Goal: Task Accomplishment & Management: Complete application form

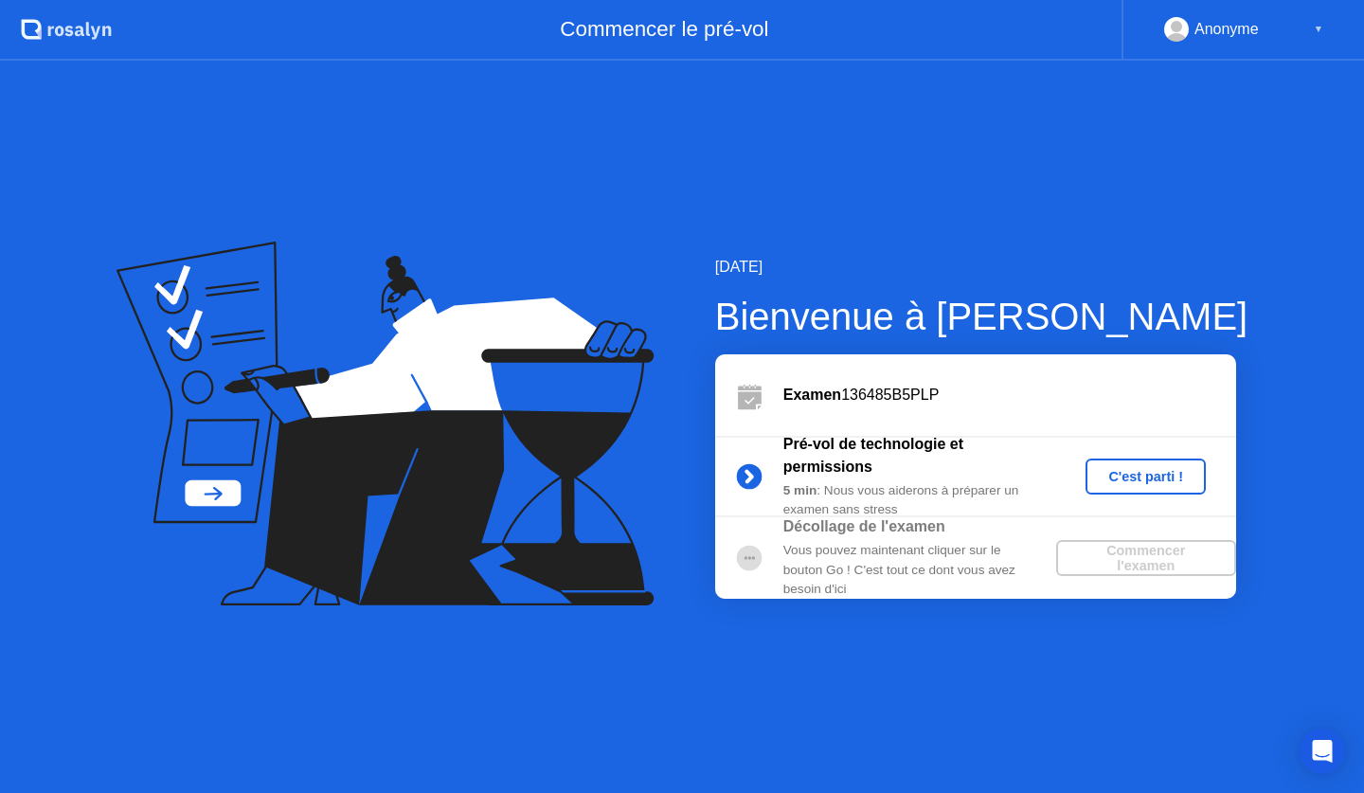
click at [1142, 482] on div "C'est parti !" at bounding box center [1145, 476] width 105 height 15
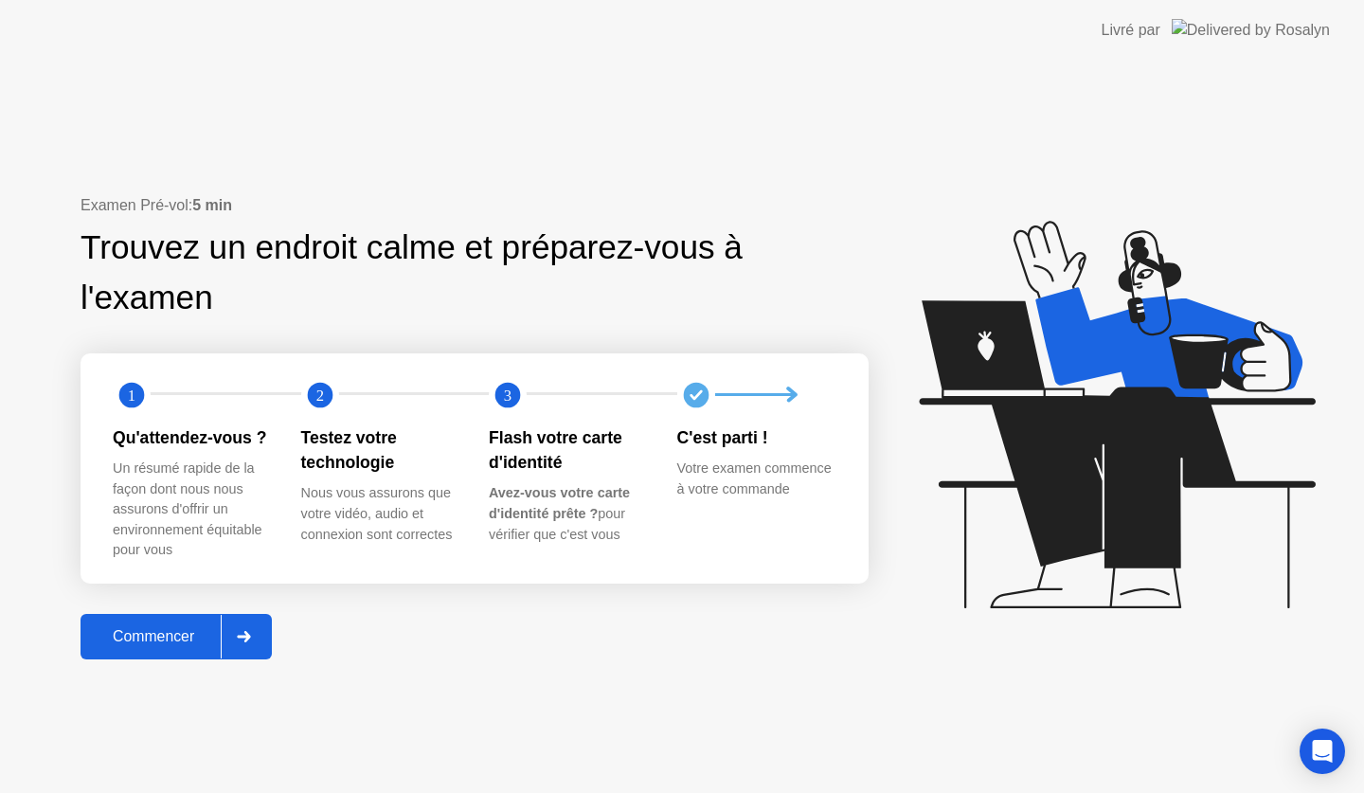
click at [251, 635] on icon at bounding box center [244, 636] width 14 height 11
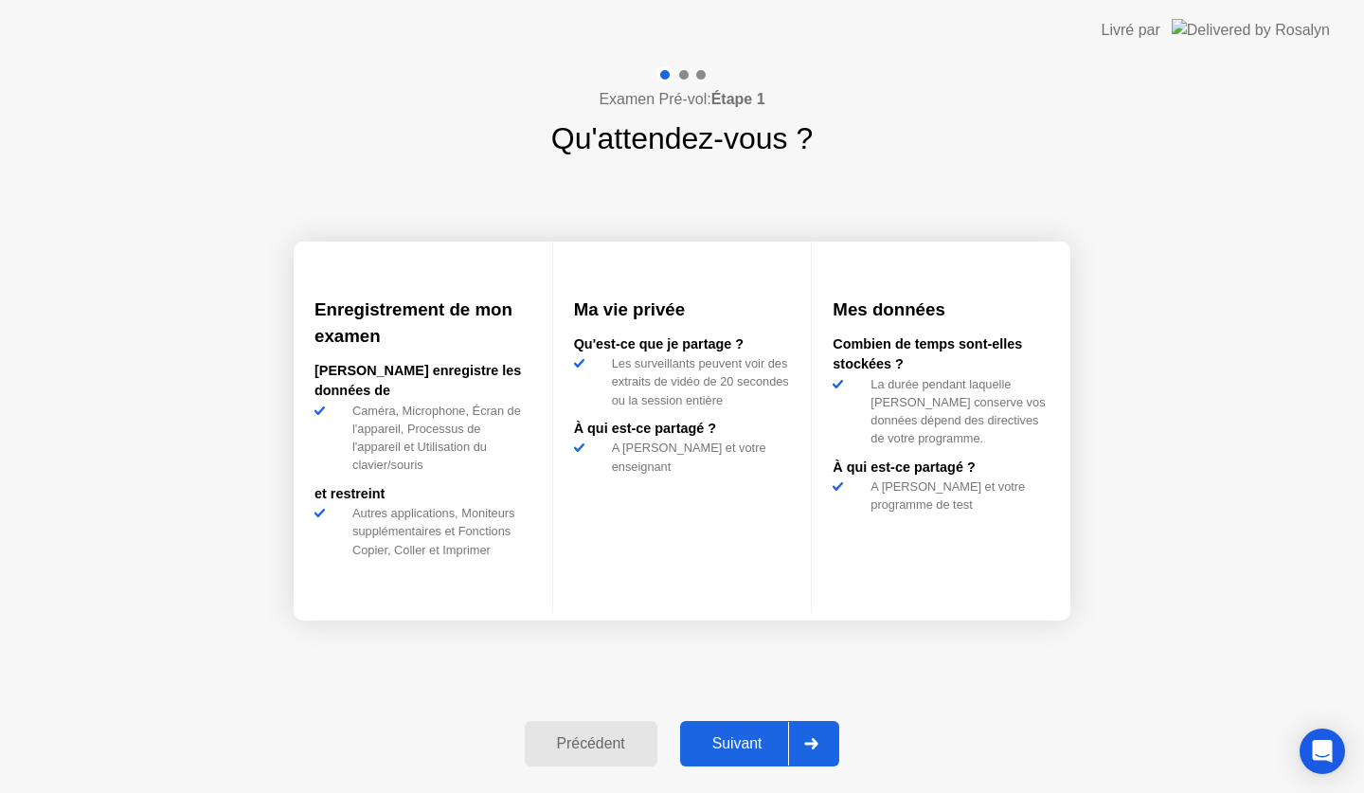
click at [818, 738] on icon at bounding box center [811, 743] width 14 height 11
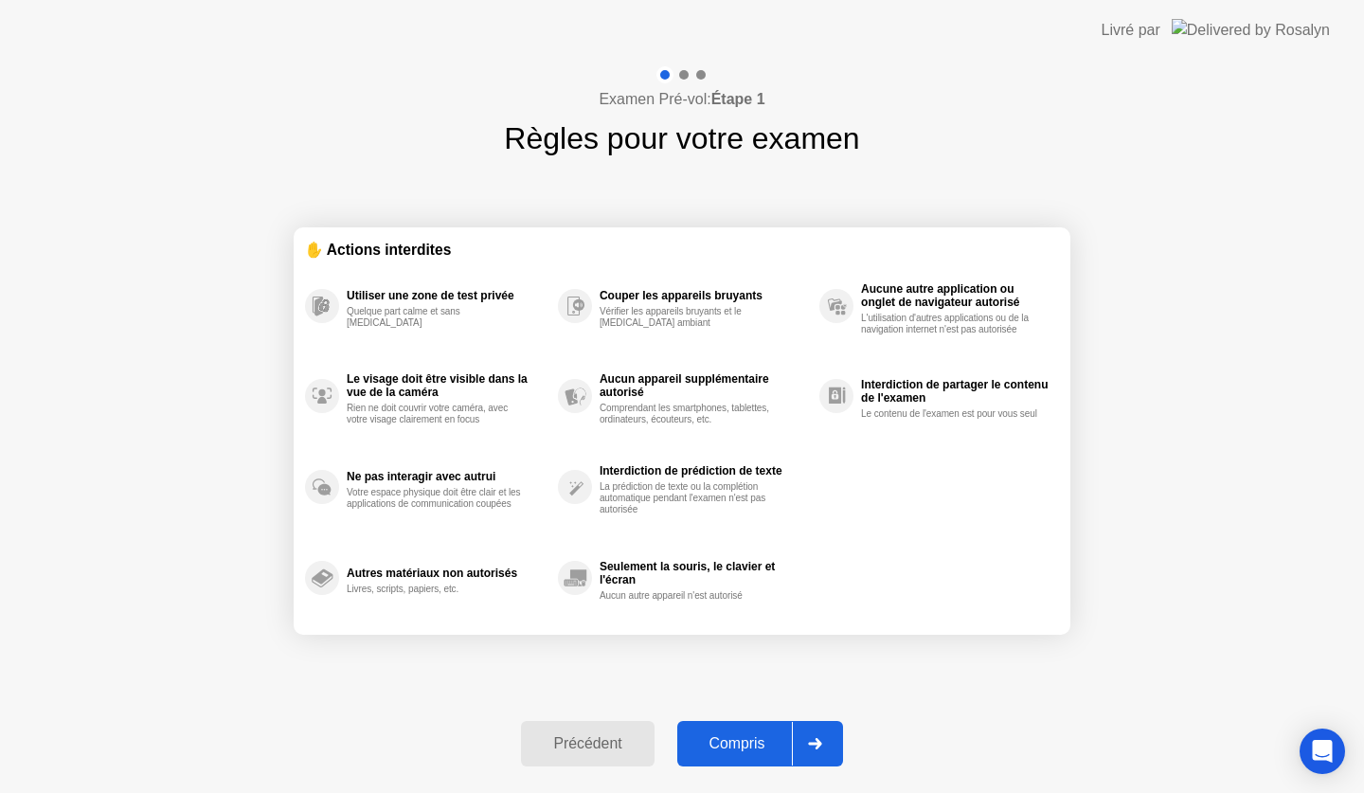
click at [769, 745] on div "Compris" at bounding box center [737, 743] width 109 height 17
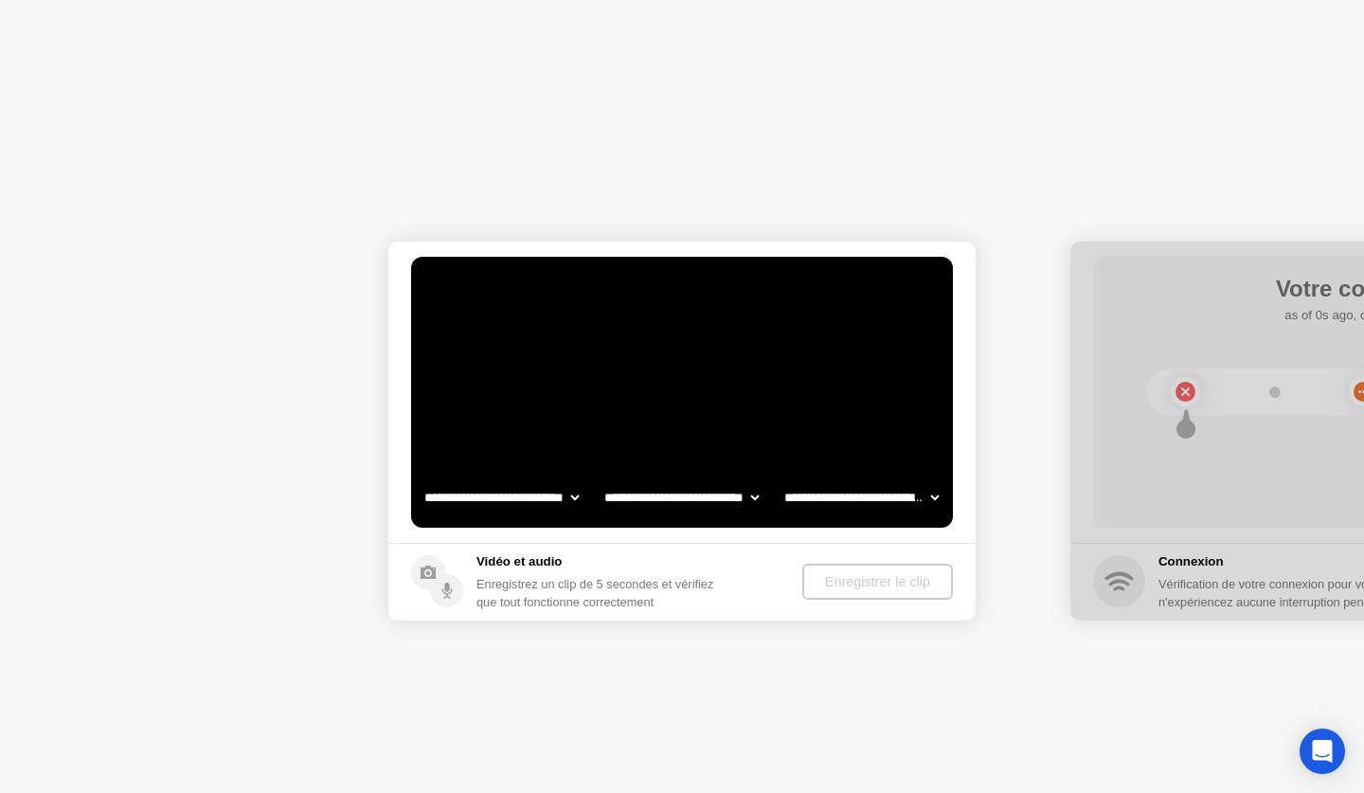
select select "**********"
select select "*******"
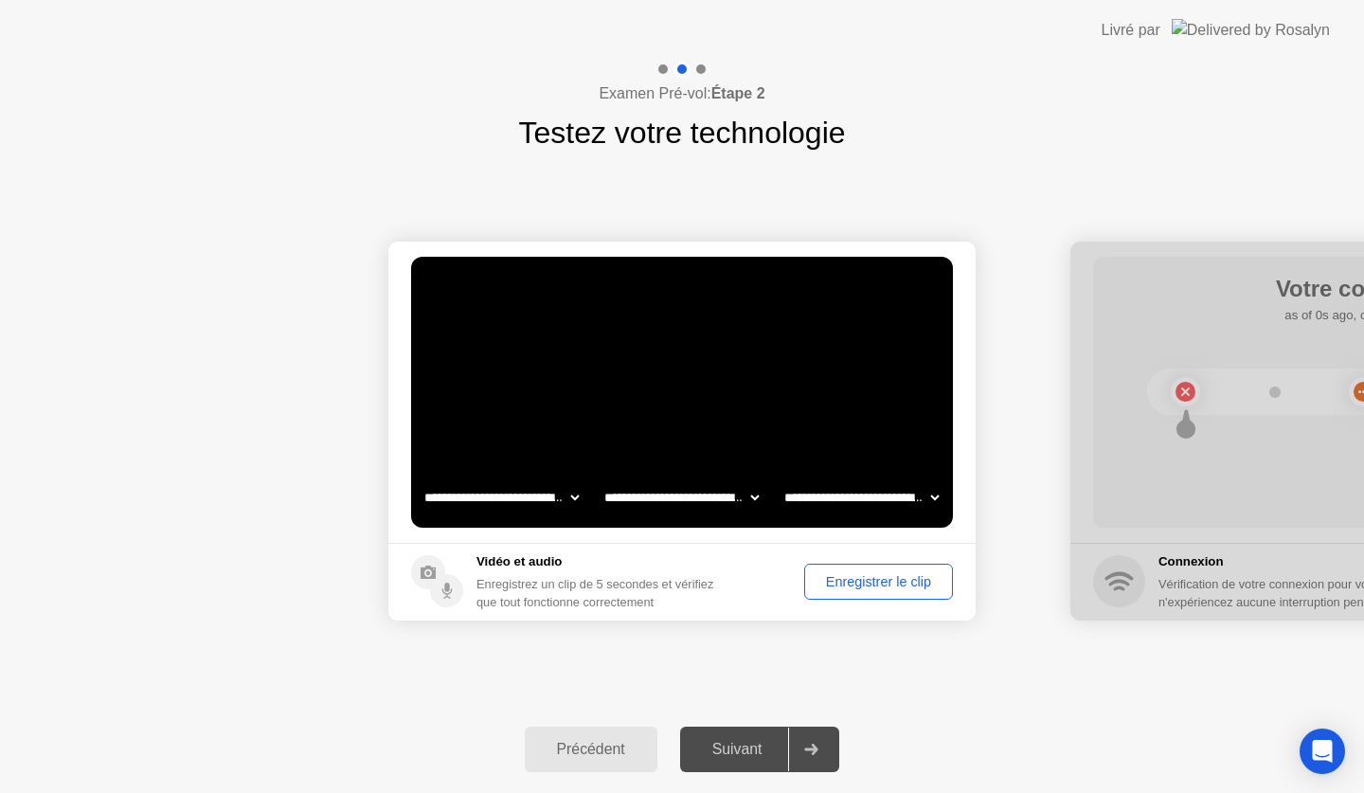
click at [858, 583] on div "Enregistrer le clip" at bounding box center [878, 581] width 135 height 15
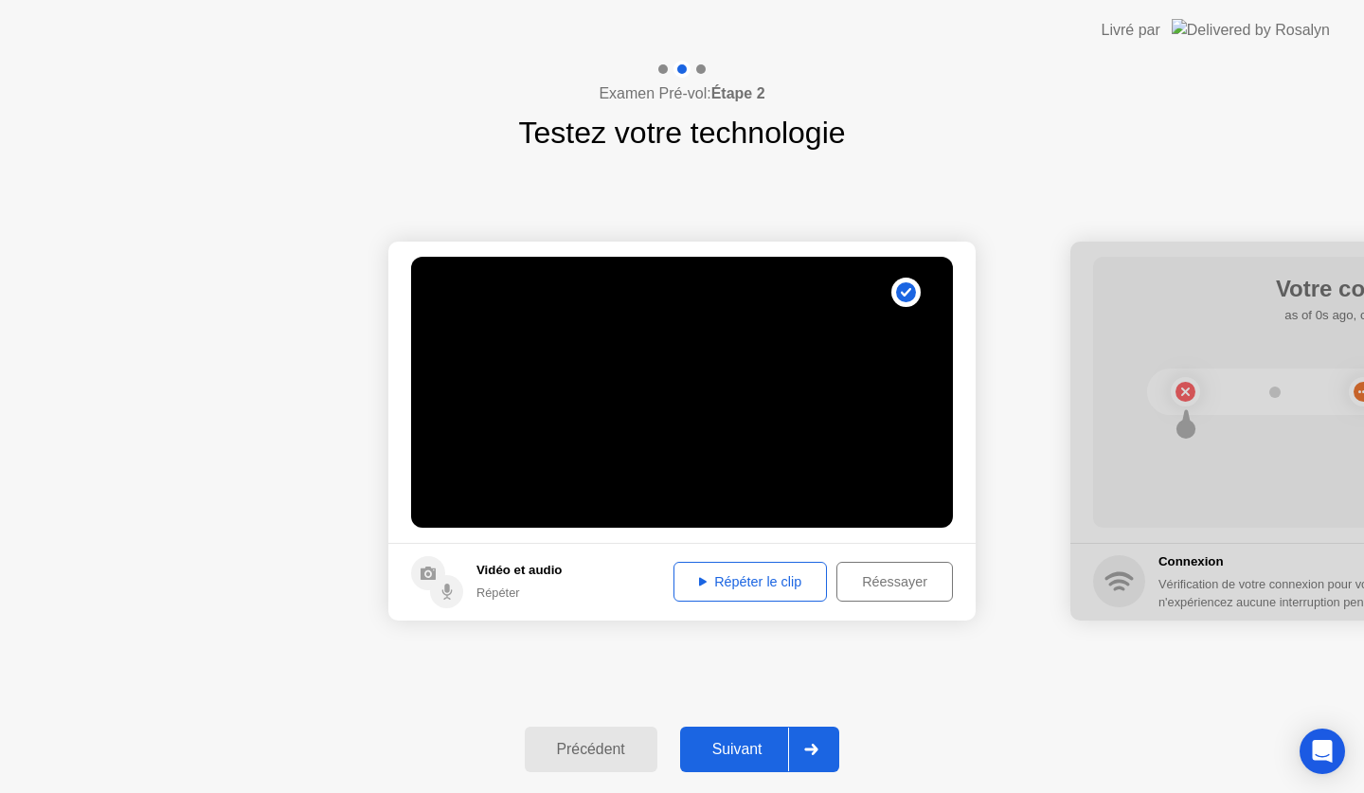
click at [769, 582] on div "Répéter le clip" at bounding box center [750, 581] width 140 height 15
click at [738, 747] on div "Suivant" at bounding box center [737, 749] width 103 height 17
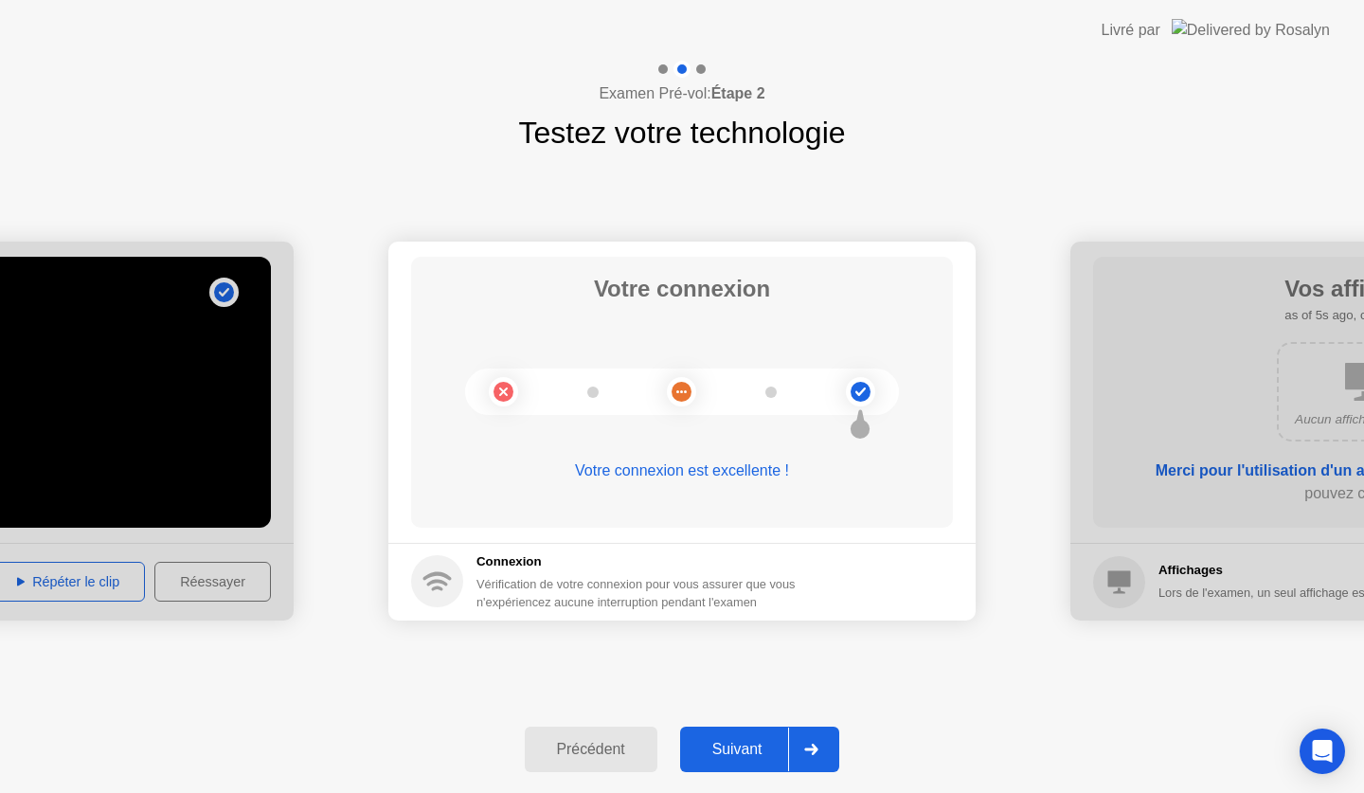
click at [731, 743] on div "Suivant" at bounding box center [737, 749] width 103 height 17
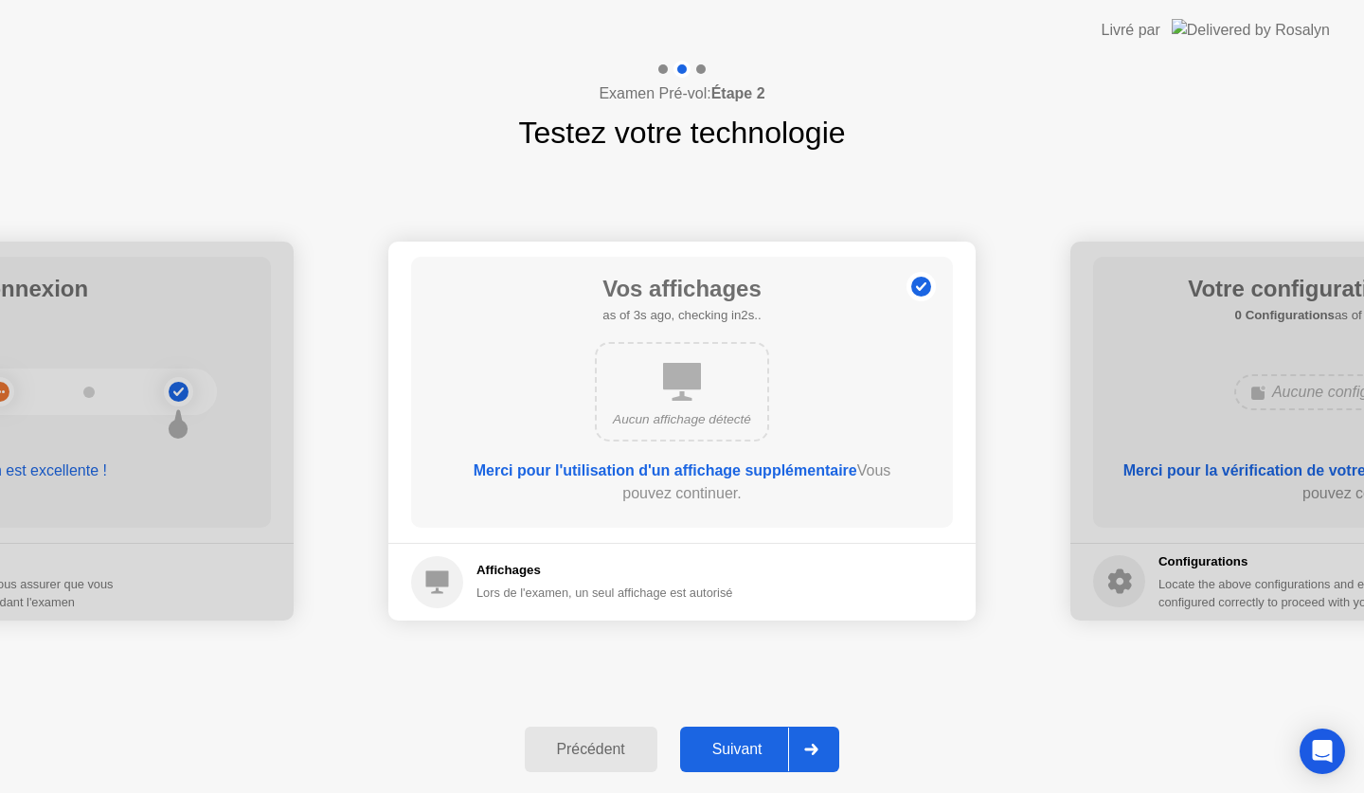
click at [733, 742] on div "Suivant" at bounding box center [737, 749] width 103 height 17
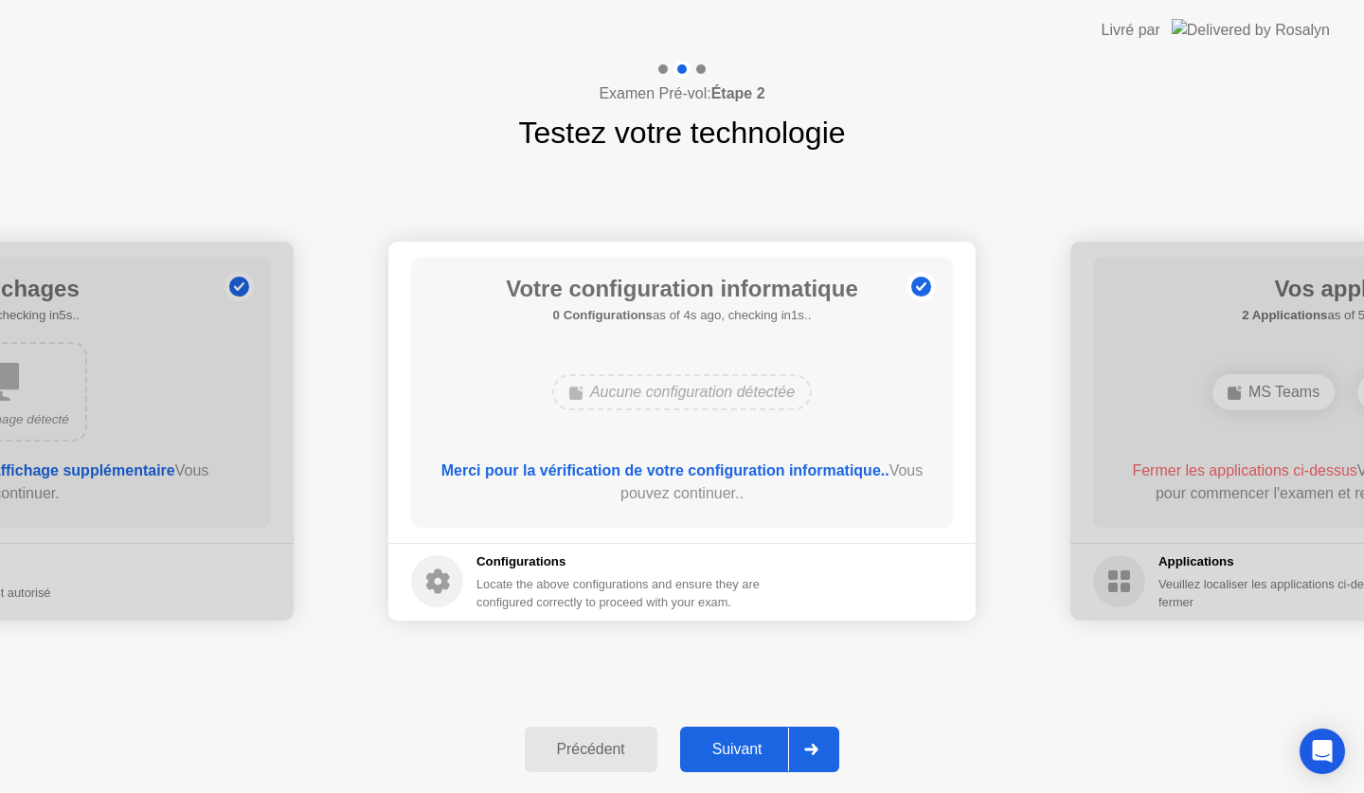
click at [733, 742] on div "Suivant" at bounding box center [737, 749] width 103 height 17
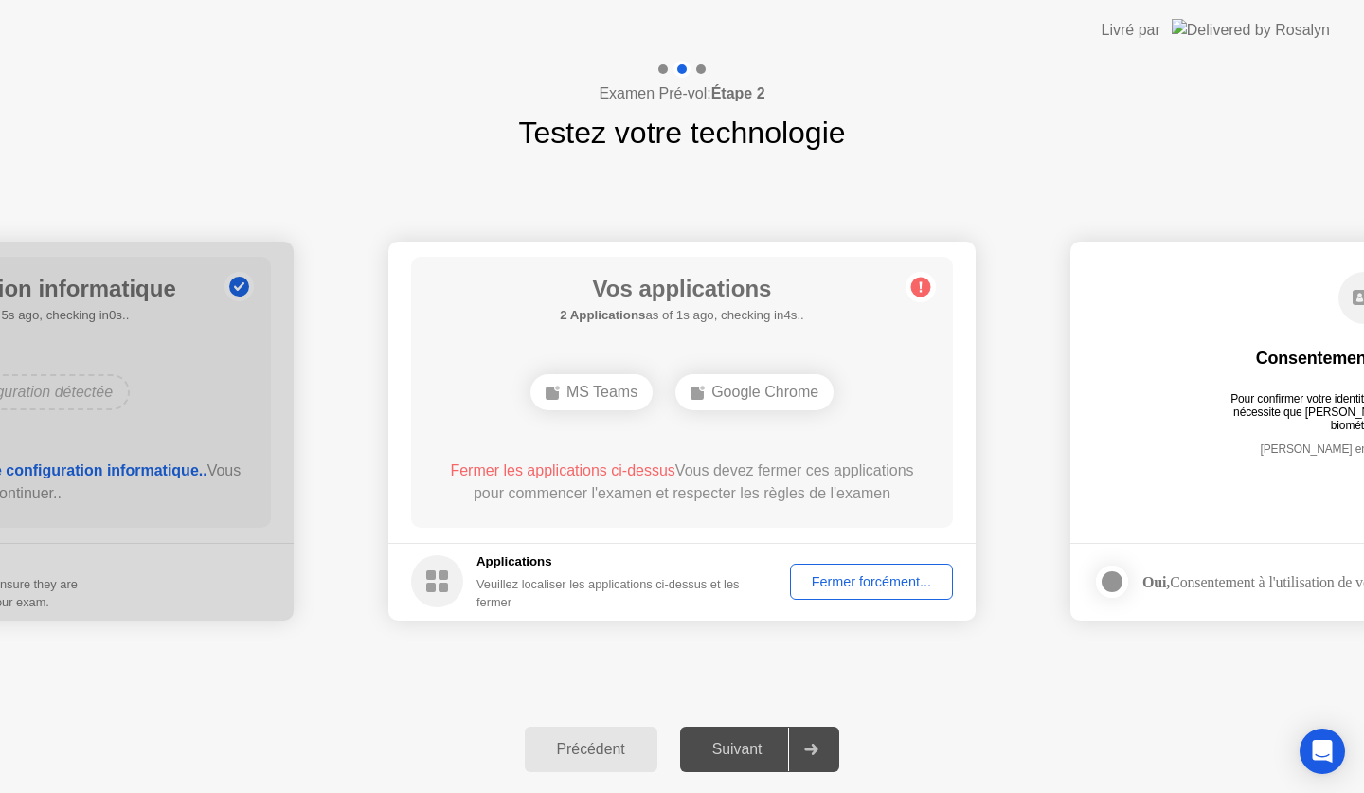
click at [873, 575] on div "Fermer forcément..." at bounding box center [872, 581] width 150 height 15
click at [861, 574] on div "Fermer forcément..." at bounding box center [872, 581] width 150 height 15
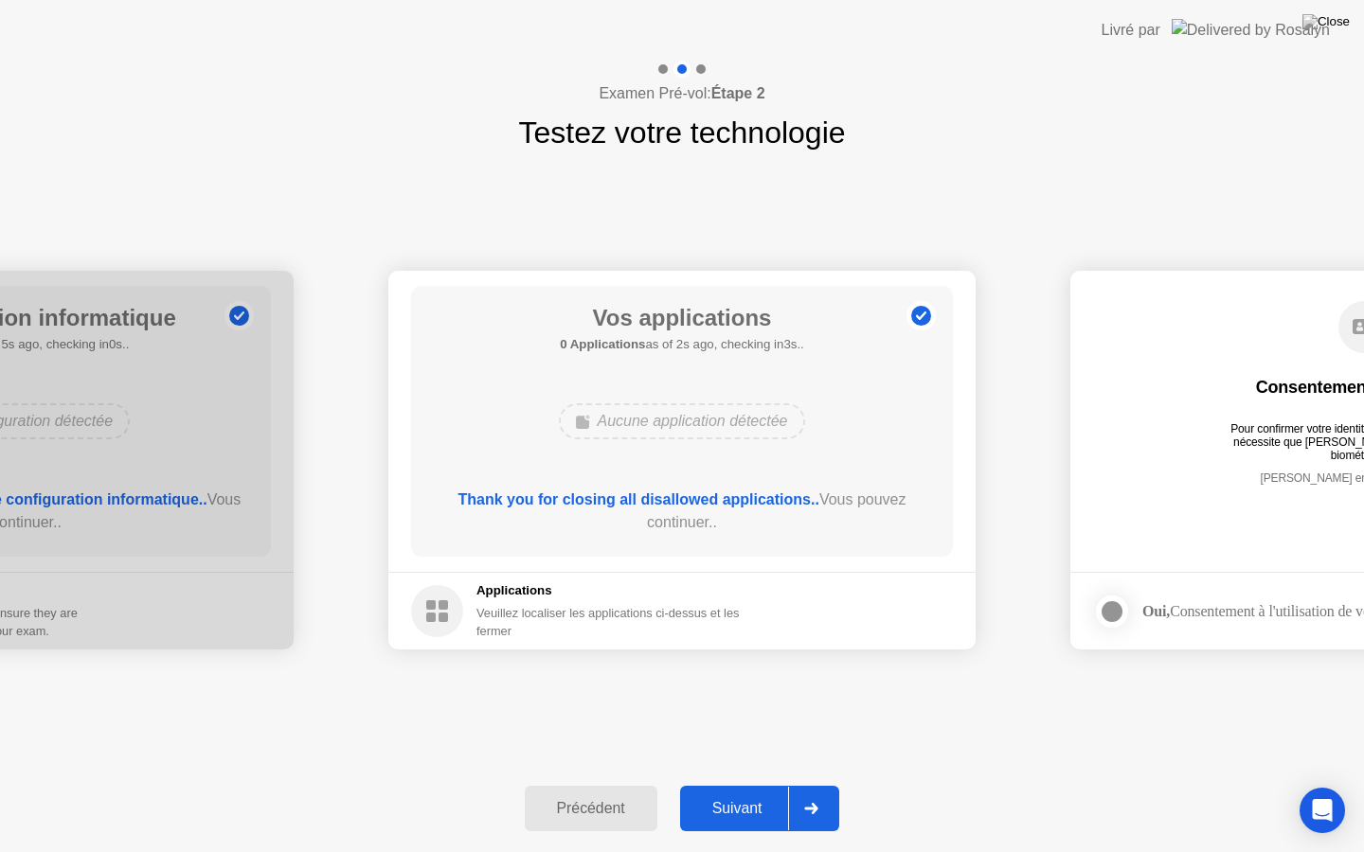
click at [745, 792] on div "Suivant" at bounding box center [737, 808] width 103 height 17
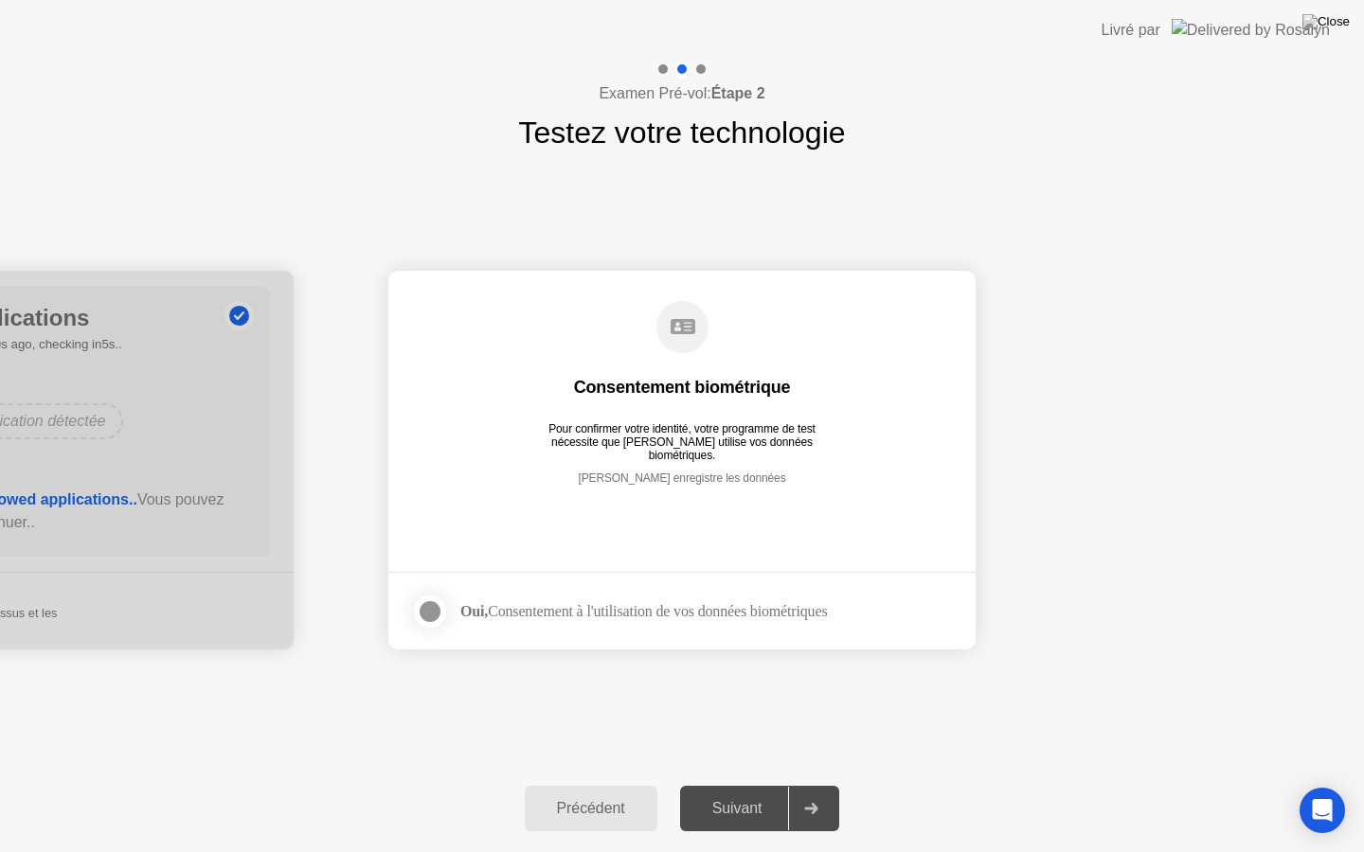
click at [439, 611] on div at bounding box center [430, 611] width 23 height 23
click at [741, 792] on div "Suivant" at bounding box center [737, 808] width 103 height 17
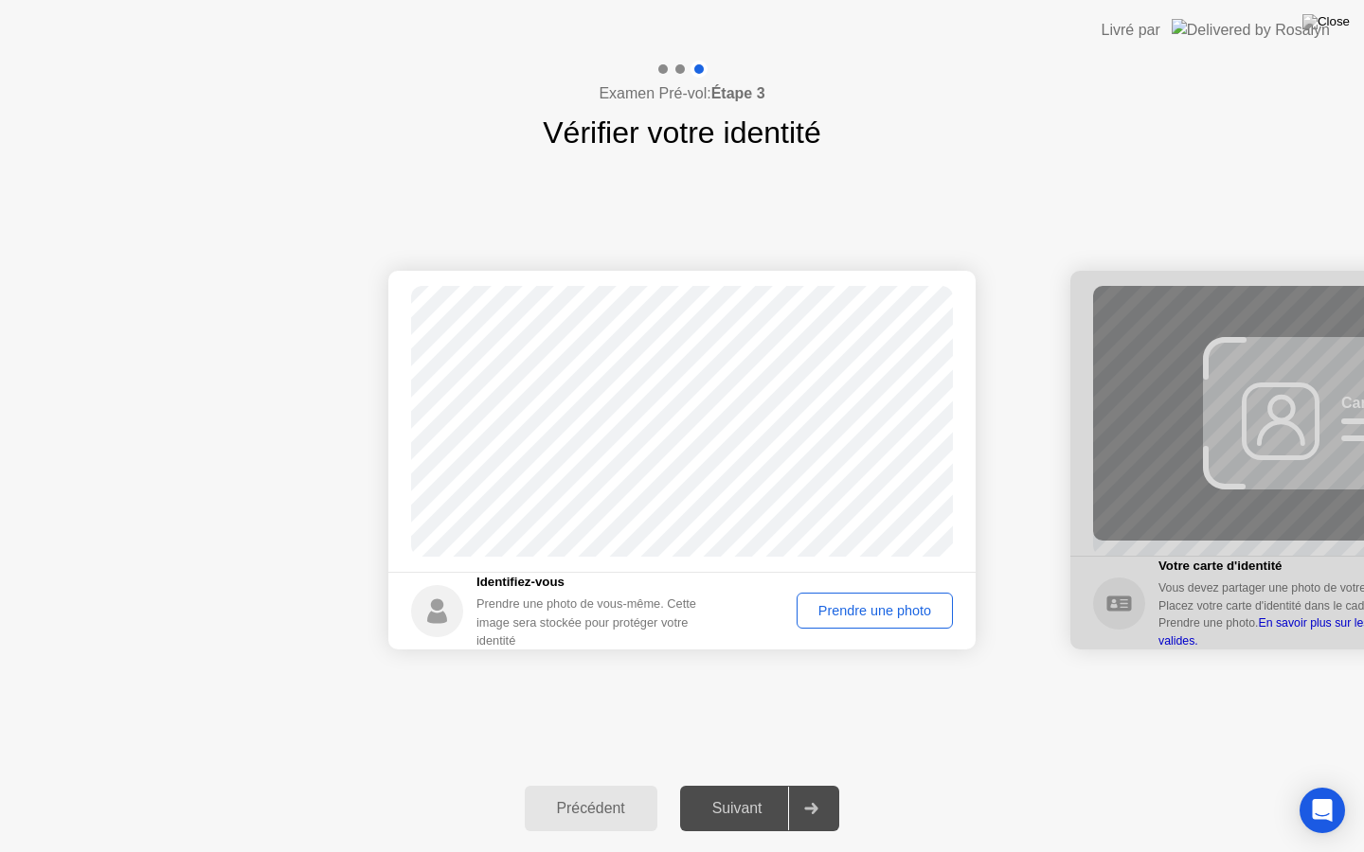
click at [863, 613] on div "Prendre une photo" at bounding box center [874, 610] width 143 height 15
click at [725, 792] on div "Suivant" at bounding box center [737, 808] width 103 height 17
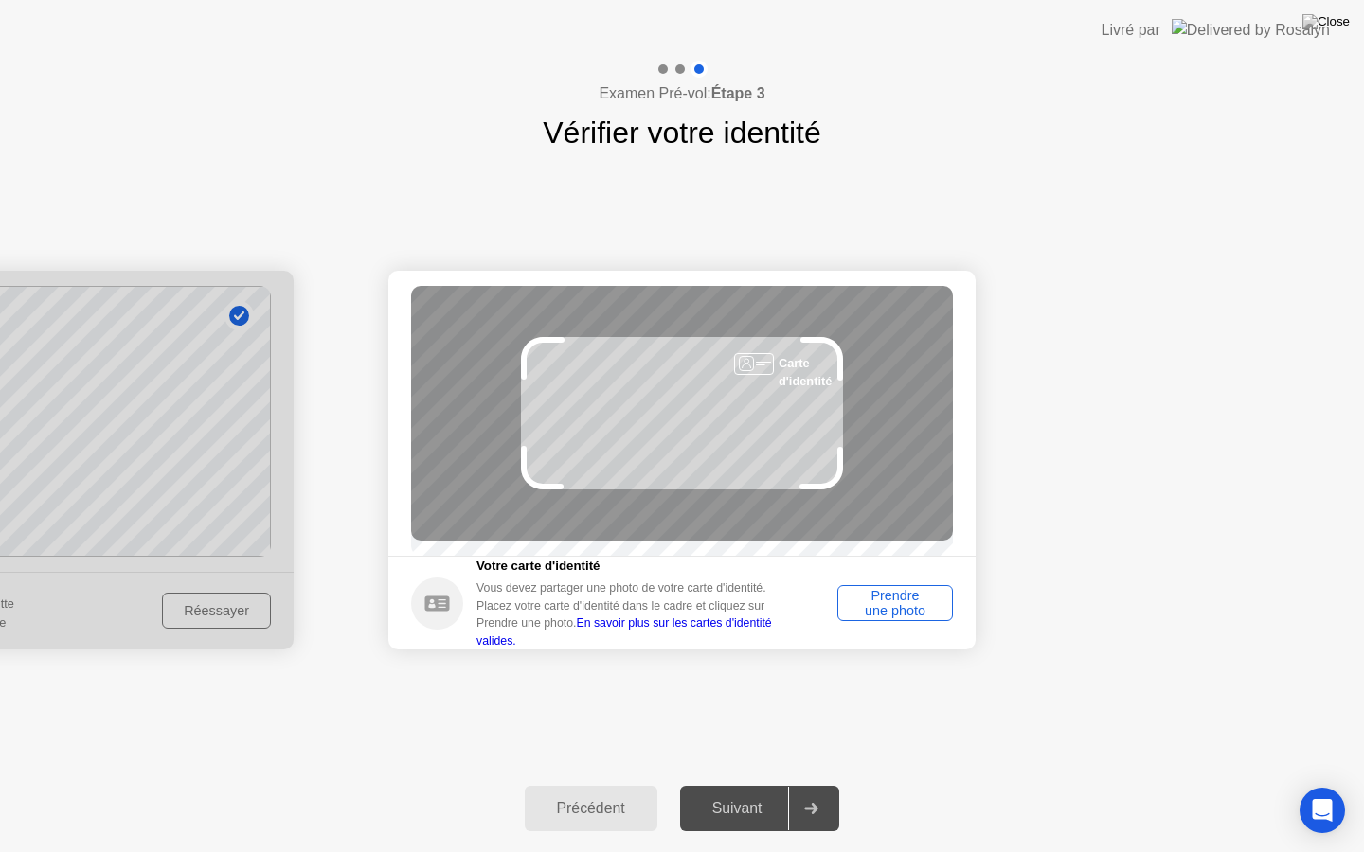
click at [900, 615] on div "Prendre une photo" at bounding box center [895, 603] width 102 height 30
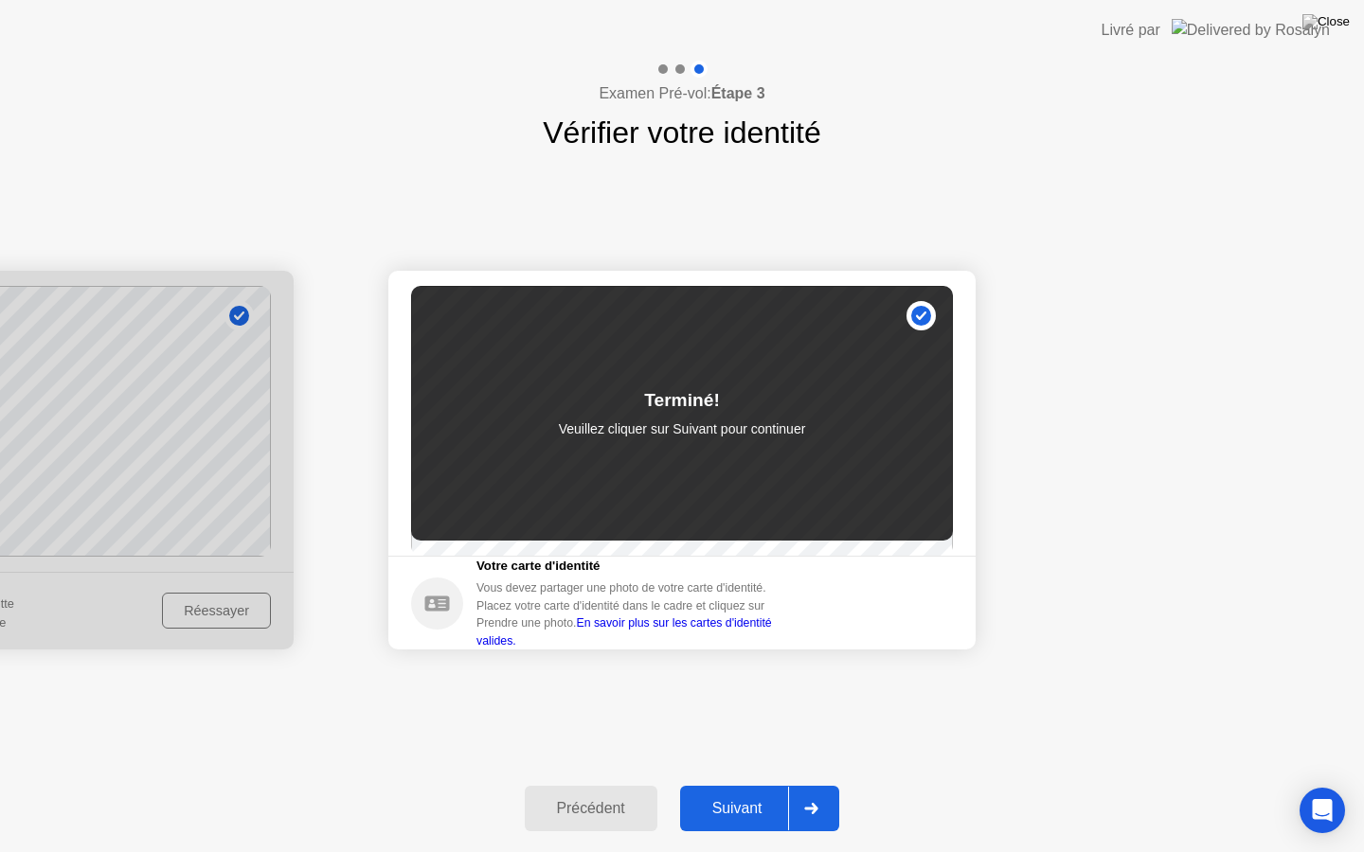
click at [754, 792] on div "Suivant" at bounding box center [737, 808] width 103 height 17
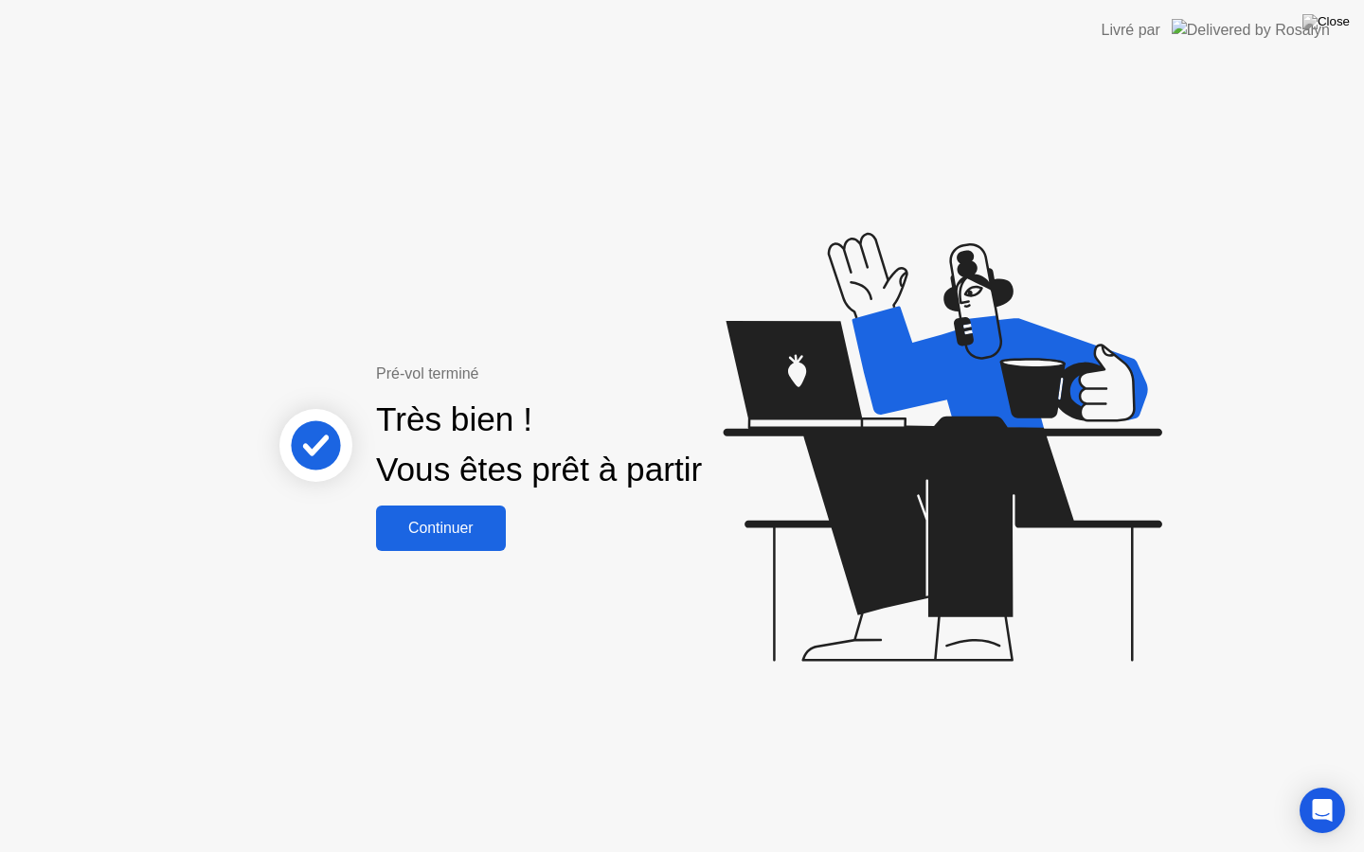
click at [432, 528] on div "Continuer" at bounding box center [441, 528] width 118 height 17
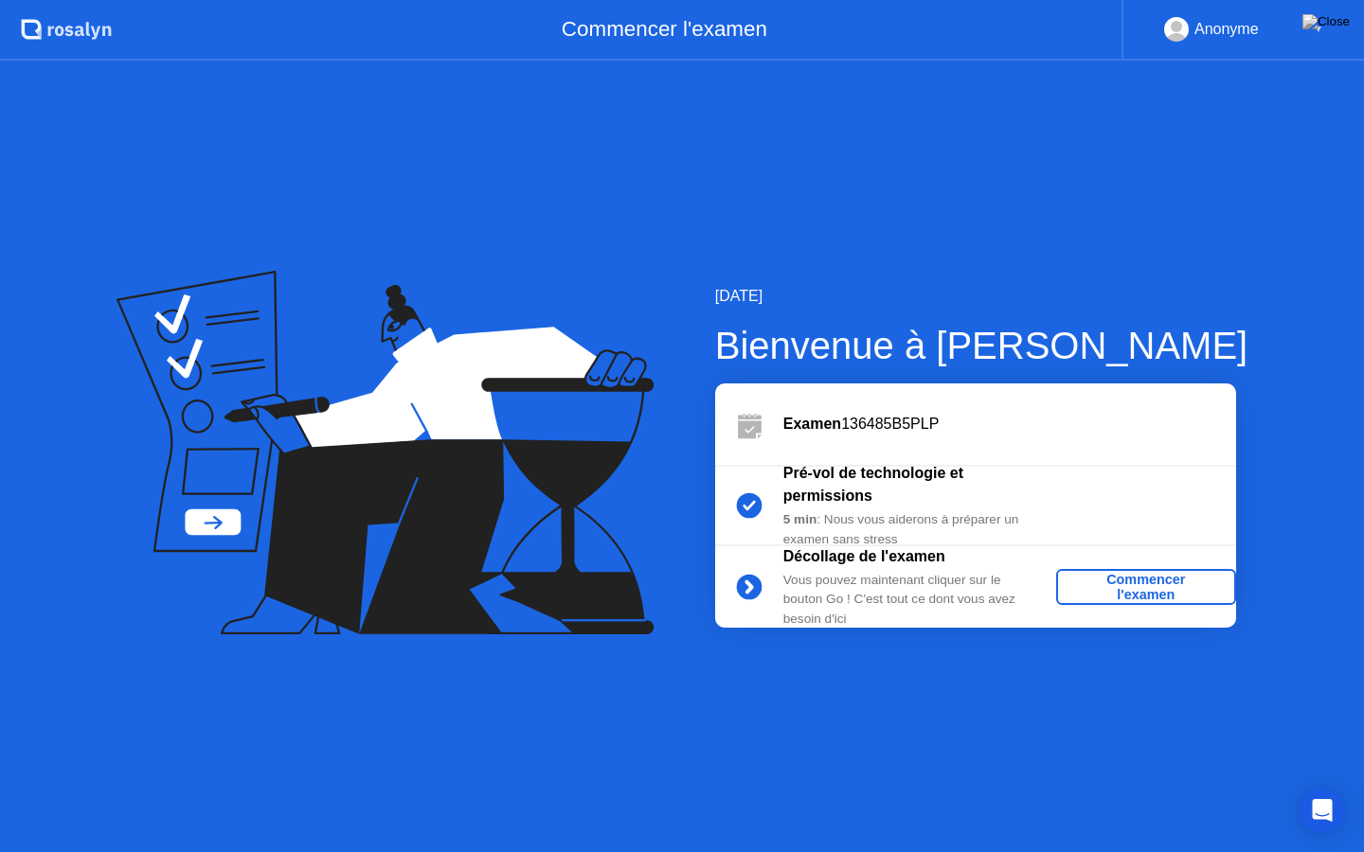
click at [1156, 585] on div "Commencer l'examen" at bounding box center [1146, 587] width 165 height 30
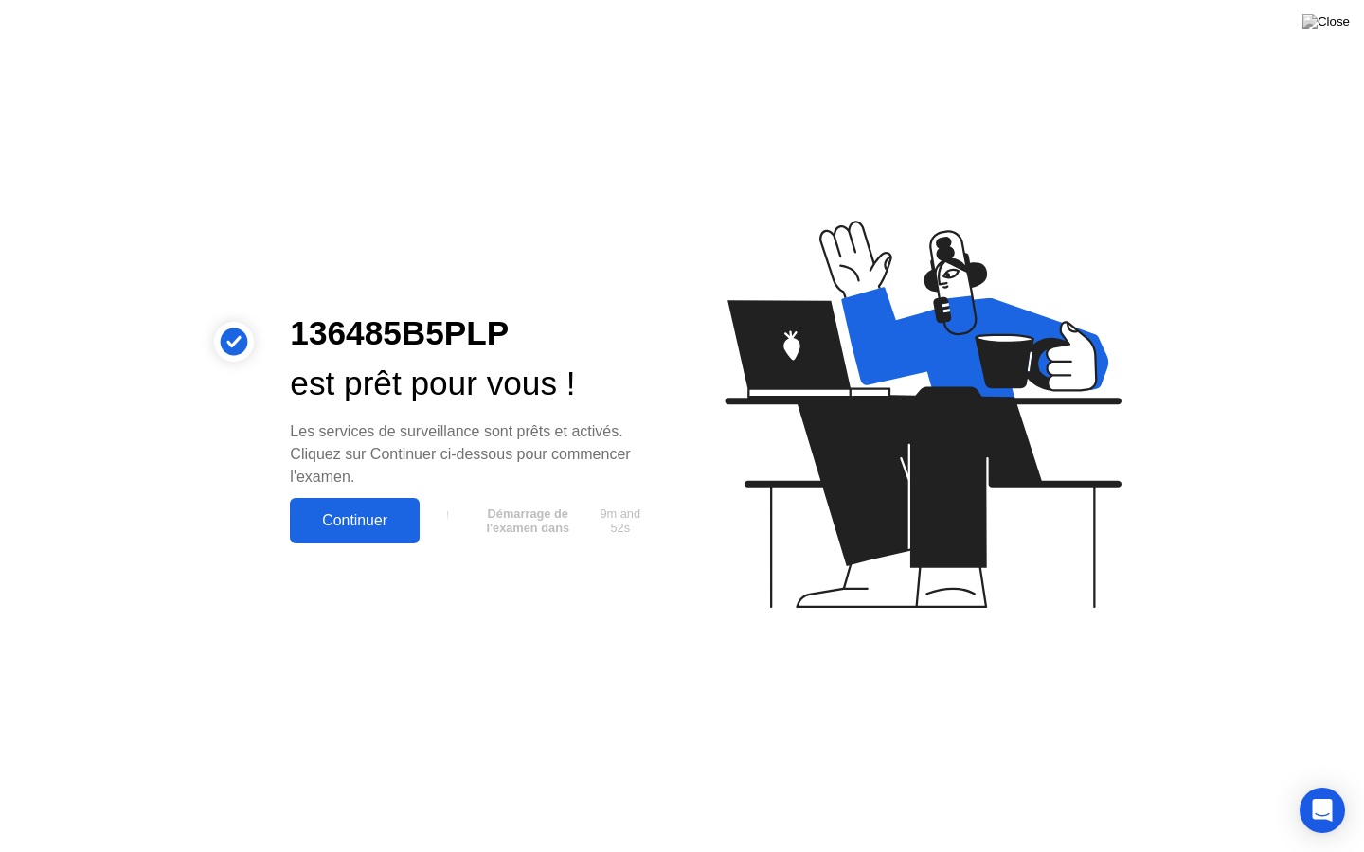
click at [334, 512] on div "Continuer" at bounding box center [354, 520] width 118 height 17
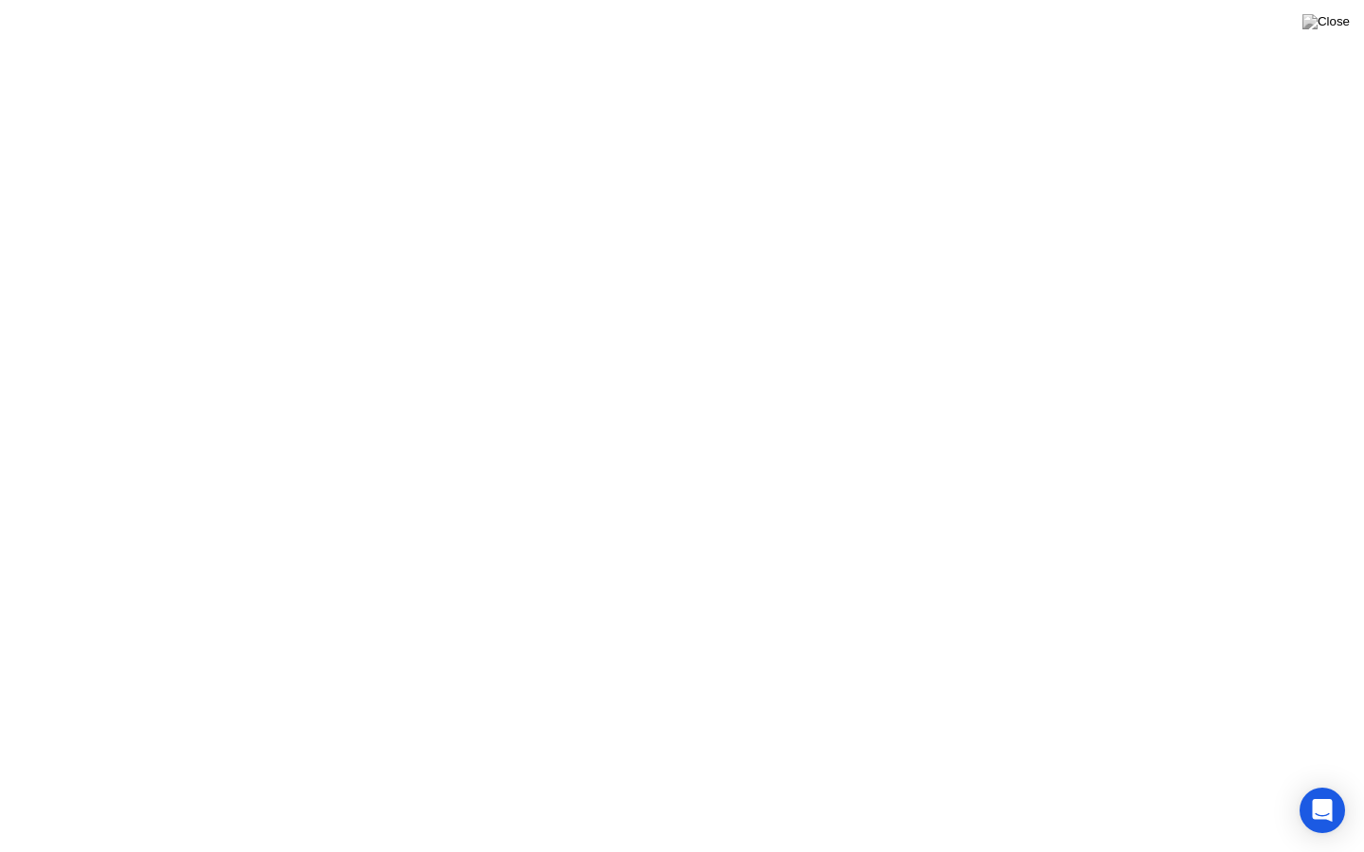
click div "Compris!"
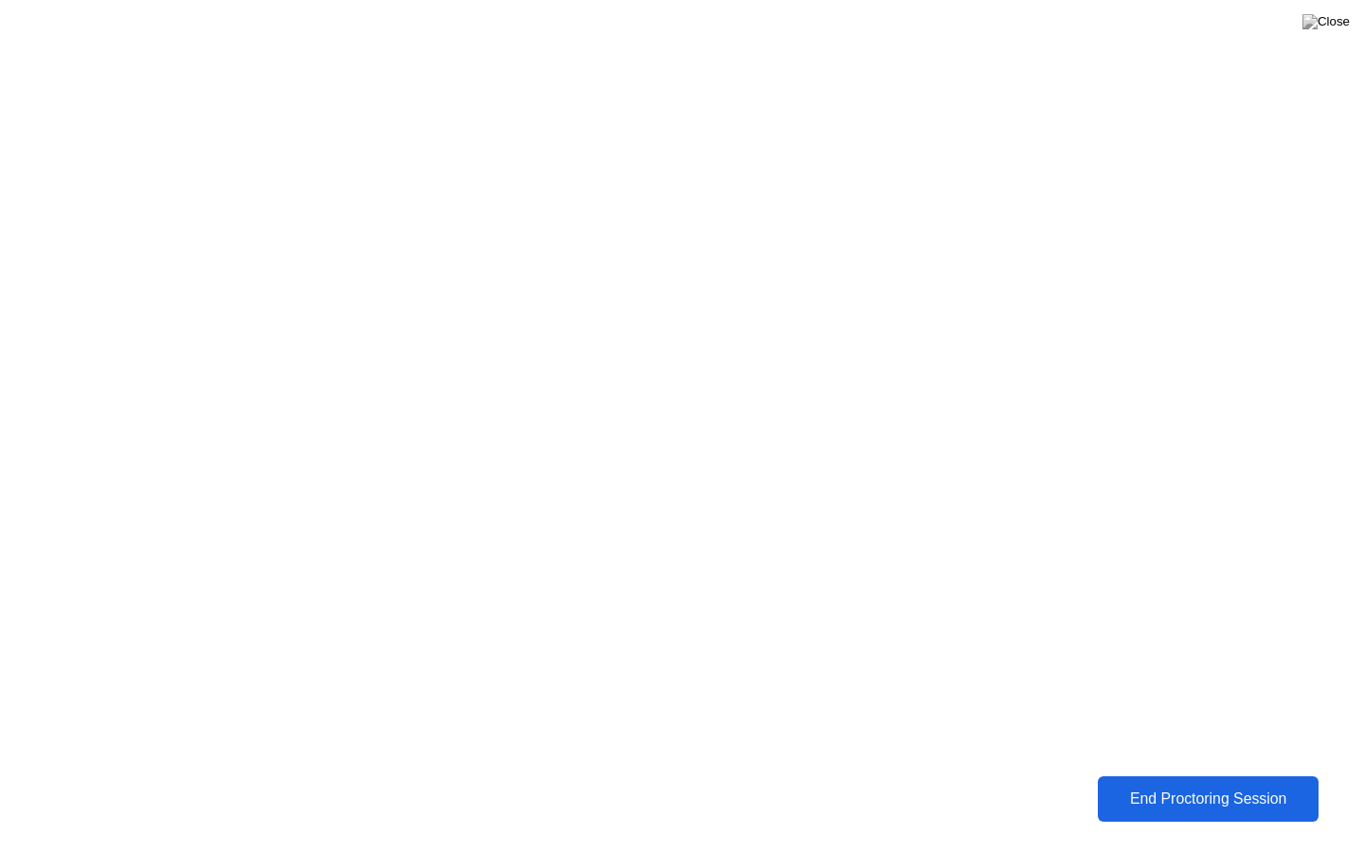
click at [1143, 792] on div "End Proctoring Session" at bounding box center [1207, 799] width 209 height 17
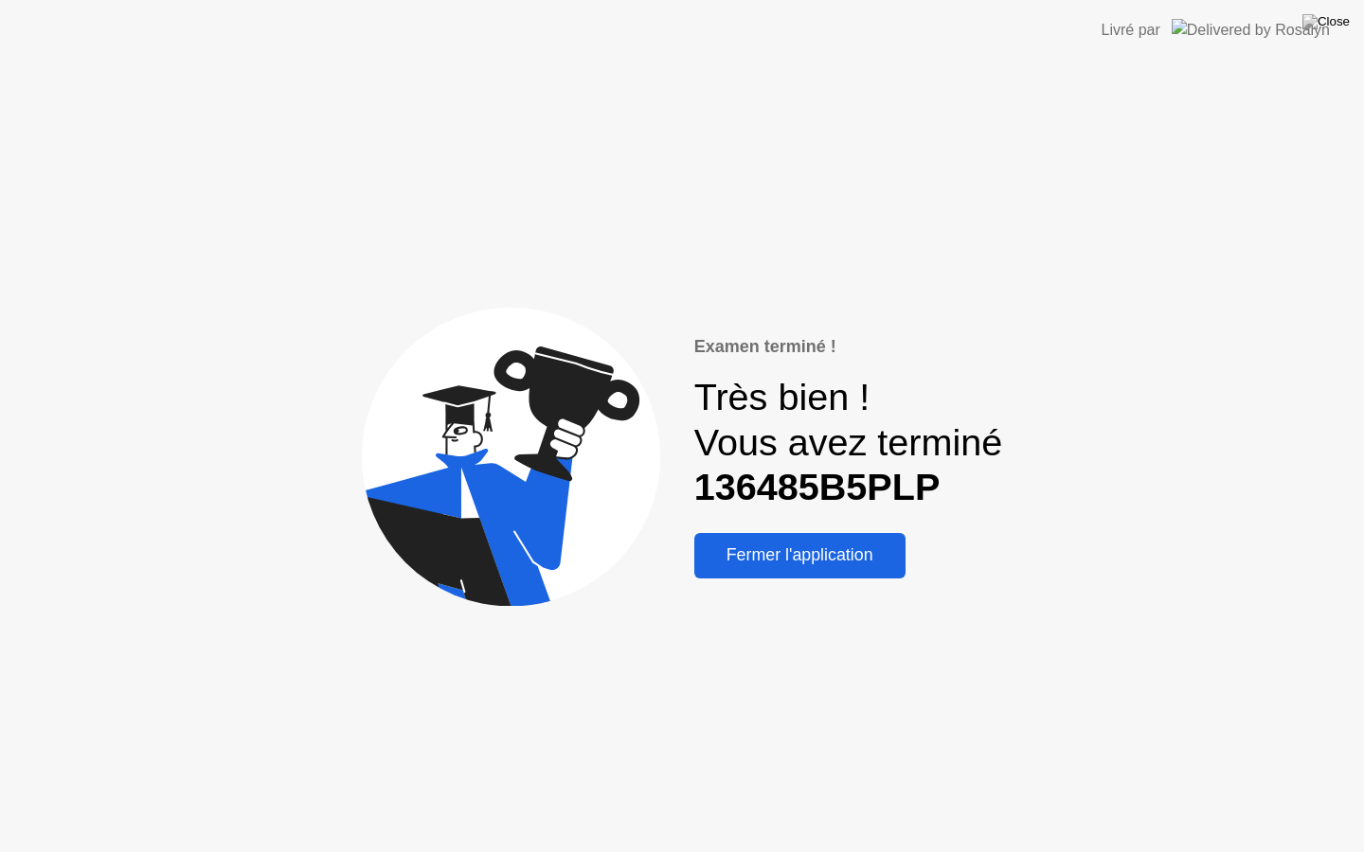
click at [815, 556] on div "Fermer l'application" at bounding box center [800, 556] width 200 height 20
